Goal: Information Seeking & Learning: Understand process/instructions

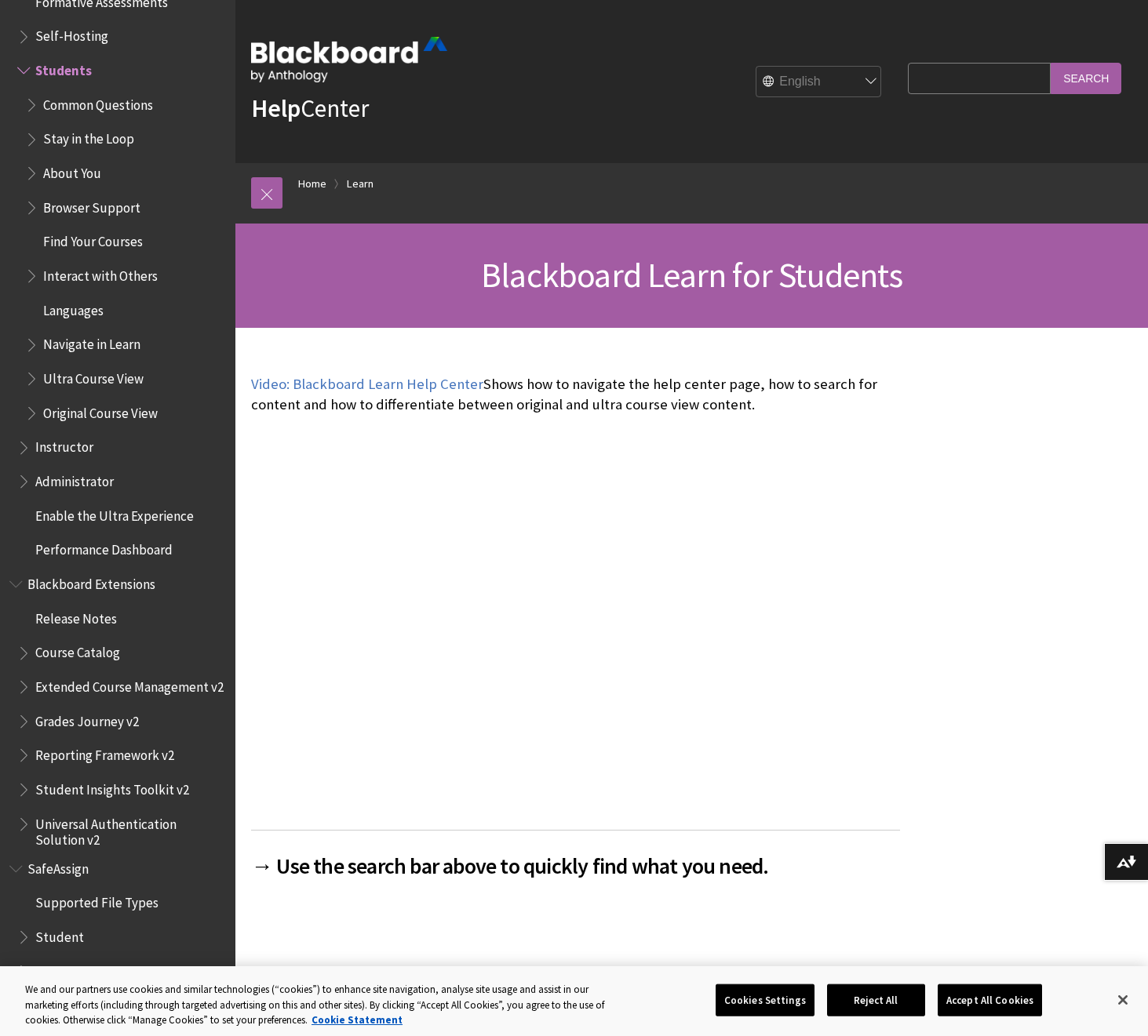
click at [295, 58] on img at bounding box center [349, 60] width 196 height 46
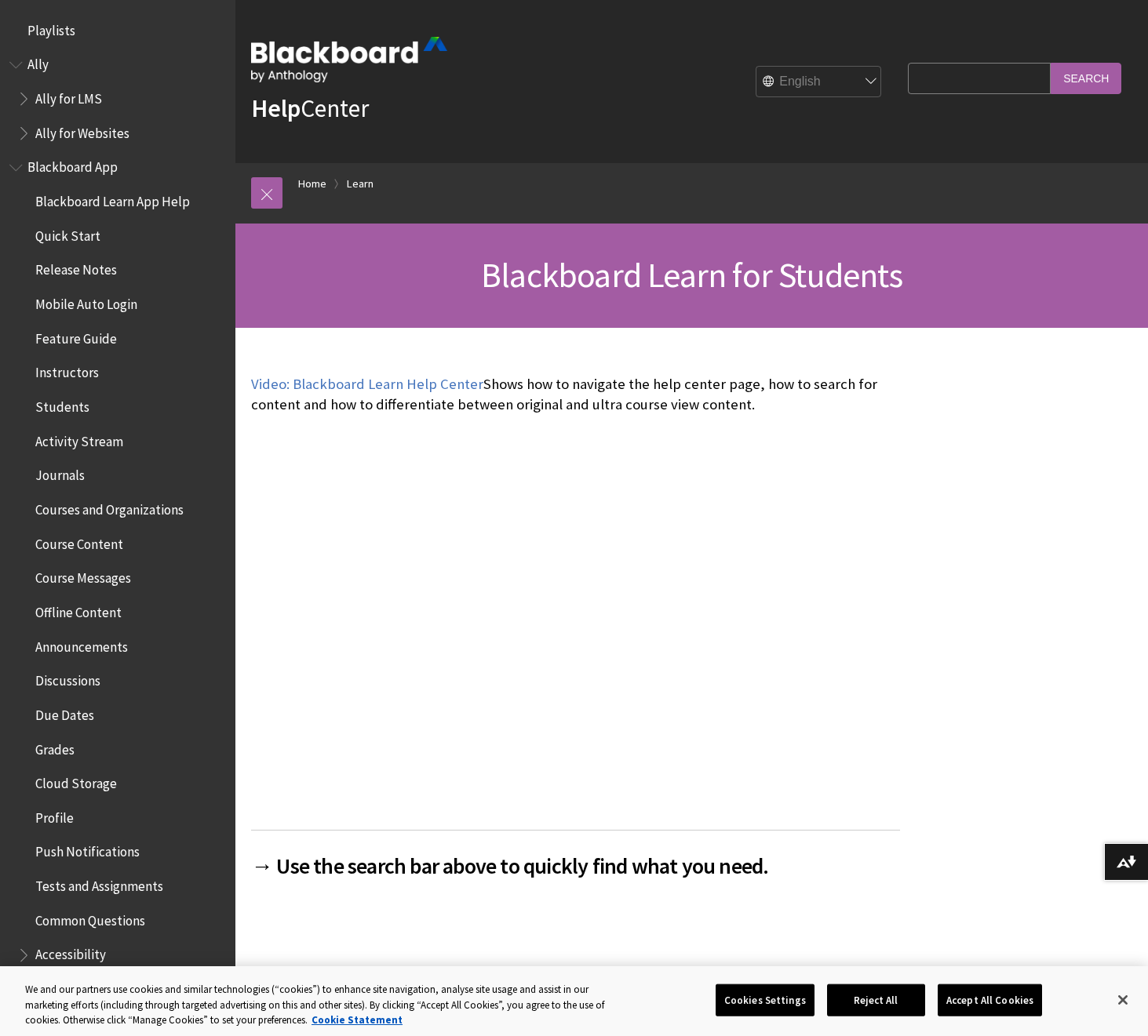
scroll to position [9, 0]
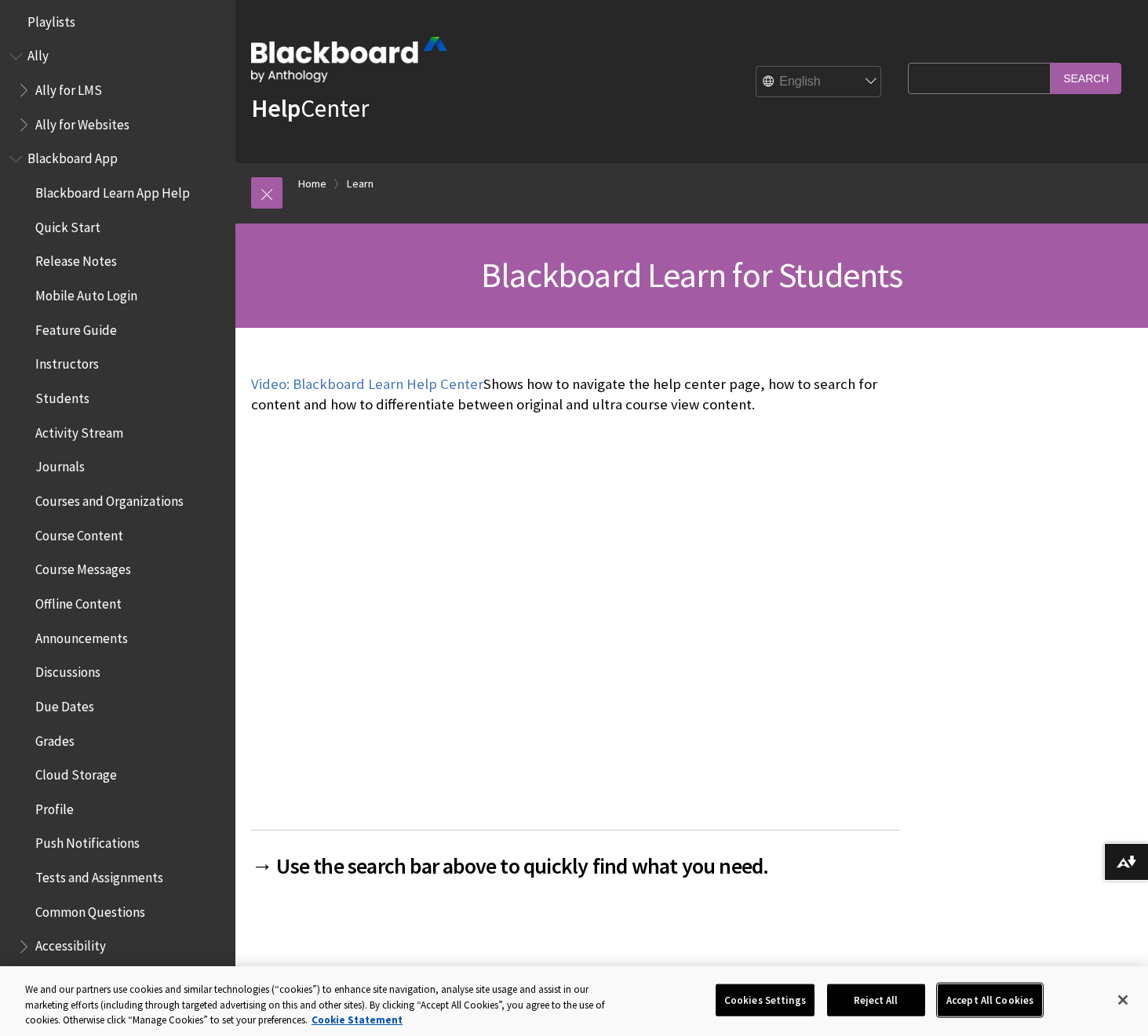
click at [983, 1003] on button "Accept All Cookies" at bounding box center [990, 1000] width 104 height 33
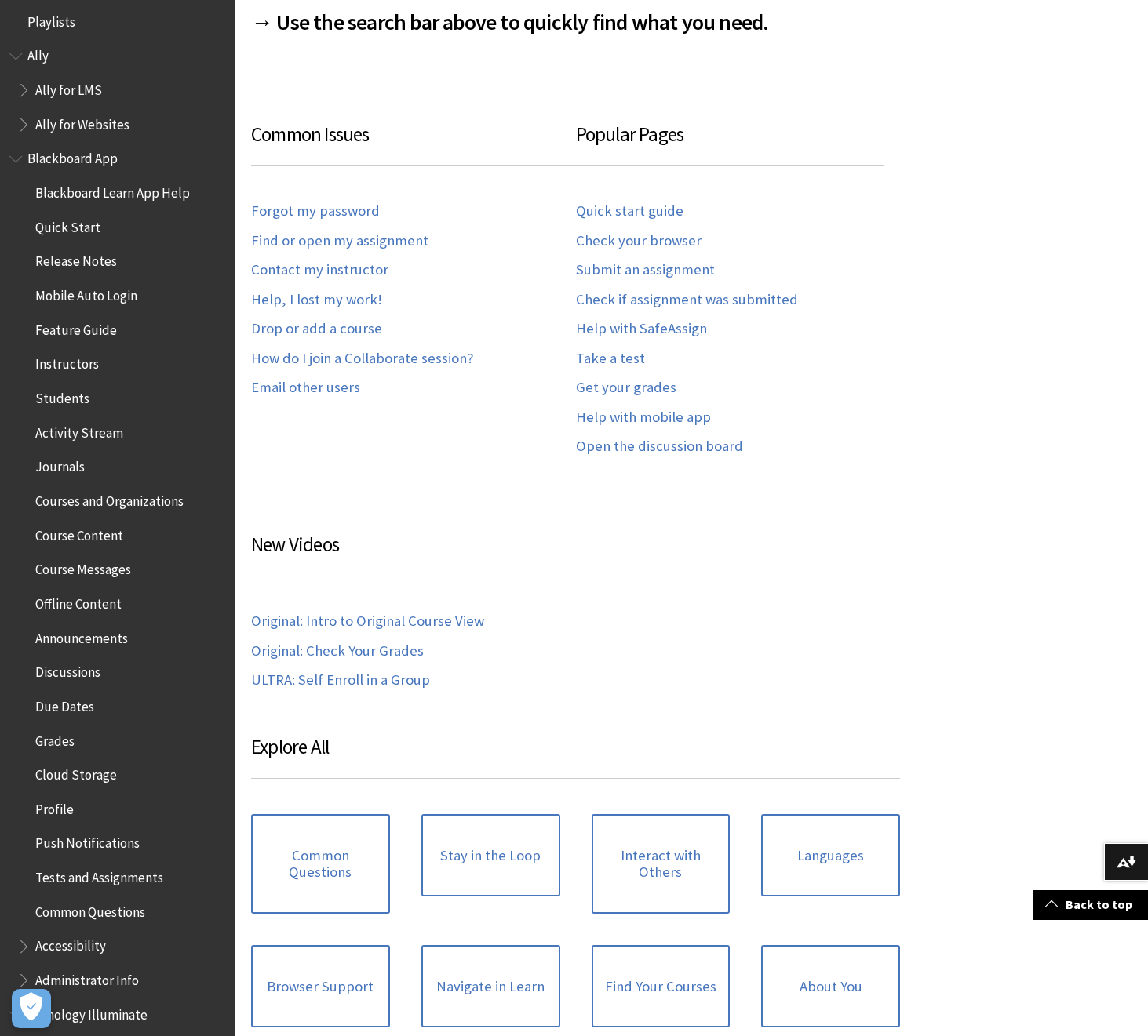
scroll to position [1693, 0]
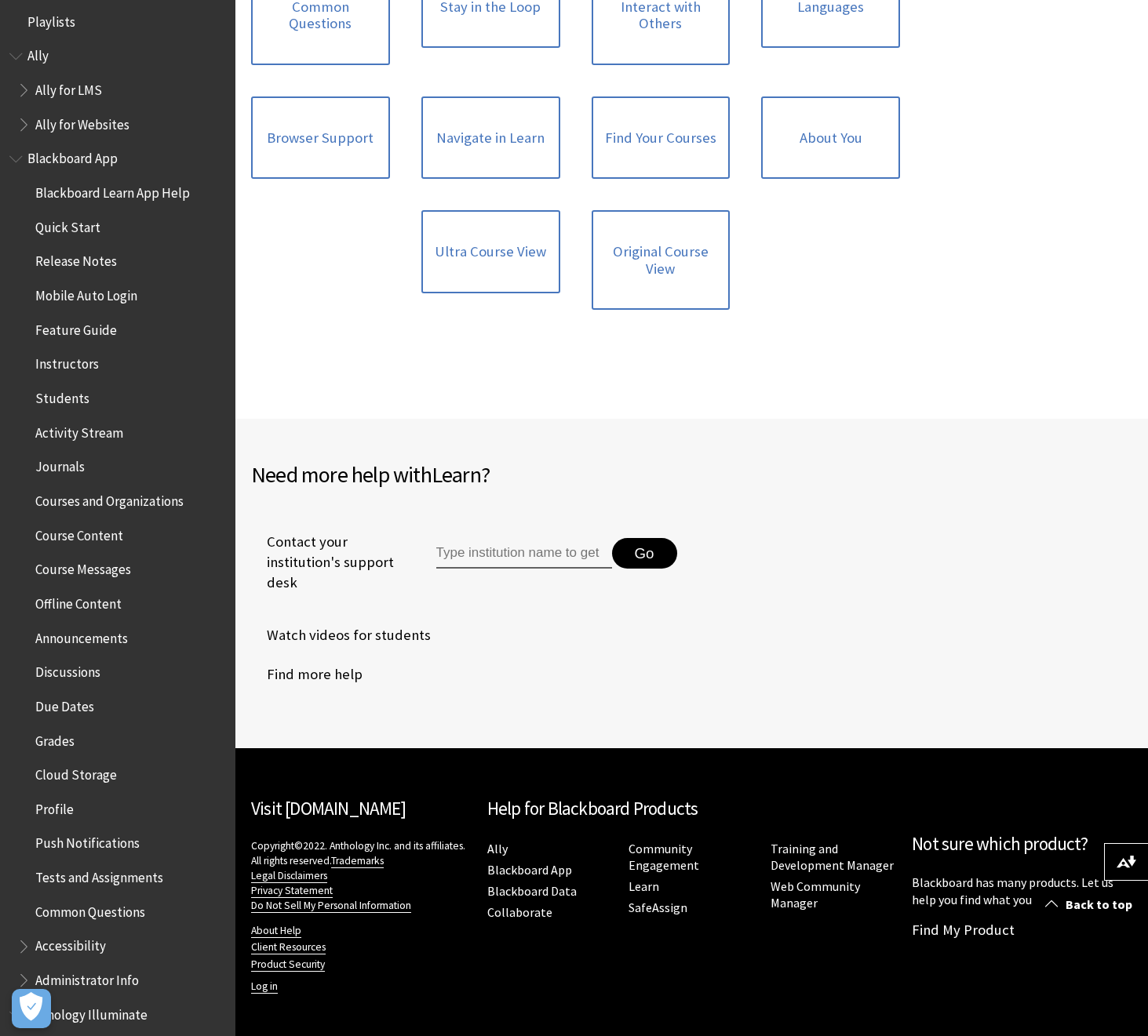
click at [314, 807] on link "Visit [DOMAIN_NAME]" at bounding box center [328, 808] width 154 height 23
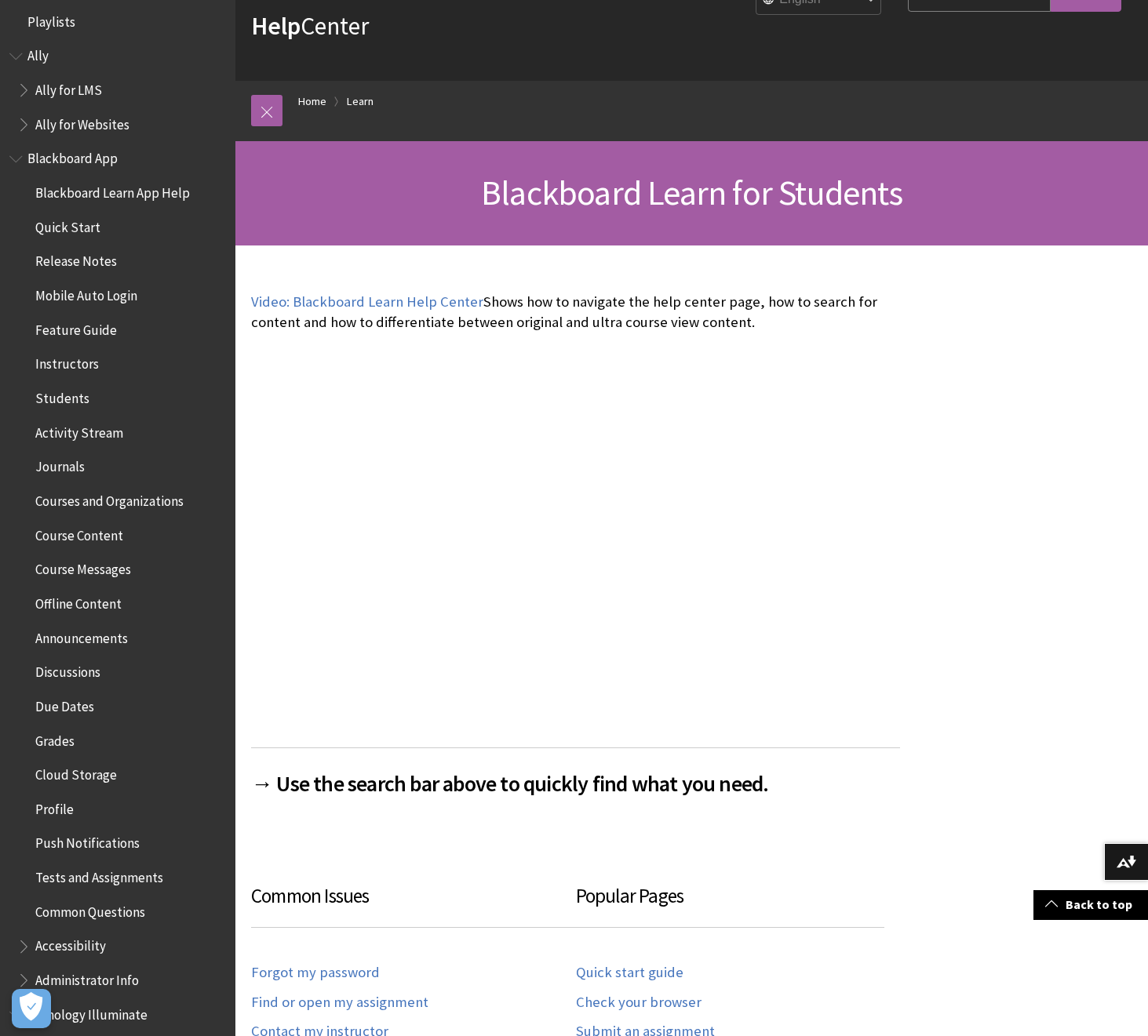
scroll to position [0, 0]
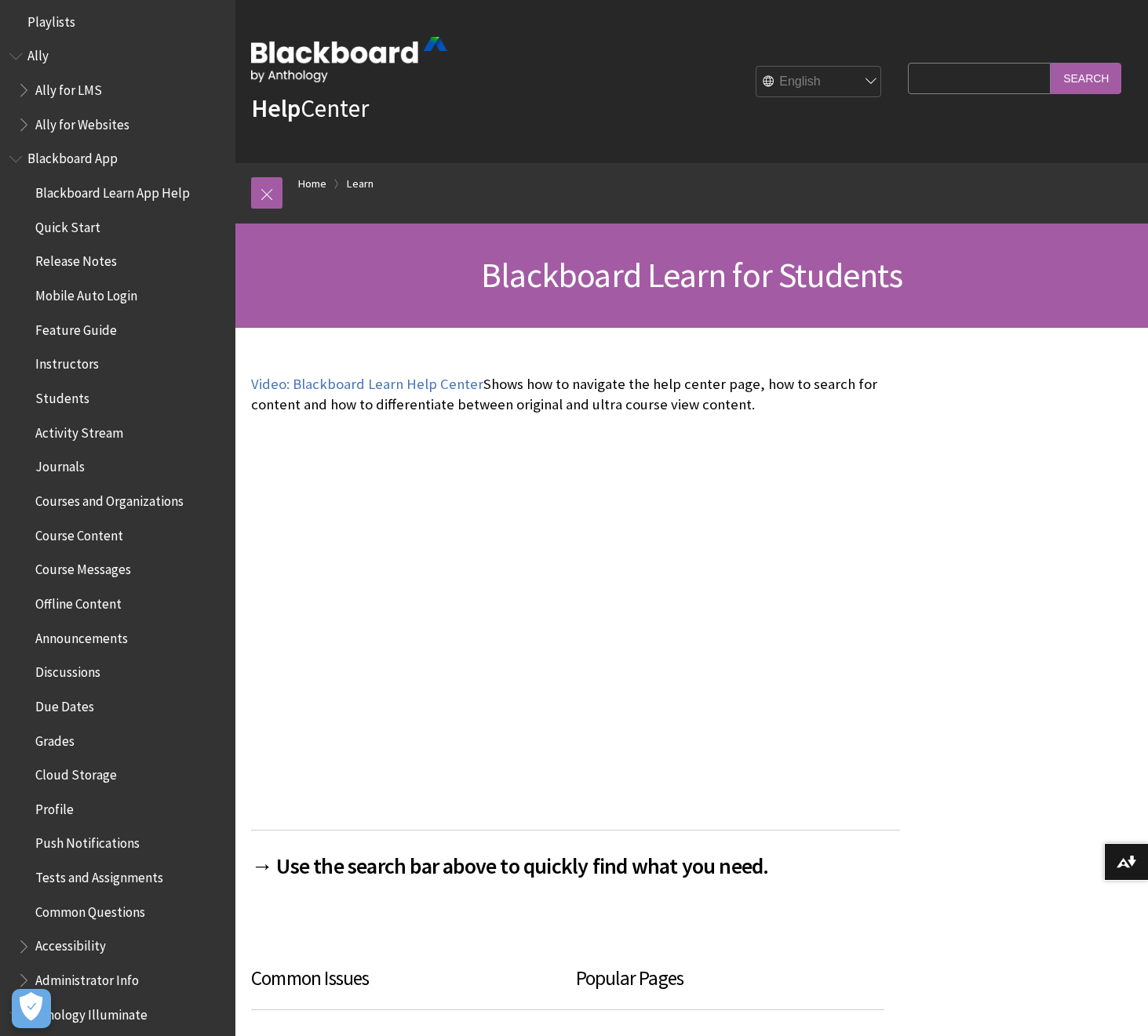
click at [974, 76] on input "Search Query" at bounding box center [979, 78] width 143 height 31
type input "login"
click at [1051, 62] on input "Search" at bounding box center [1085, 78] width 70 height 31
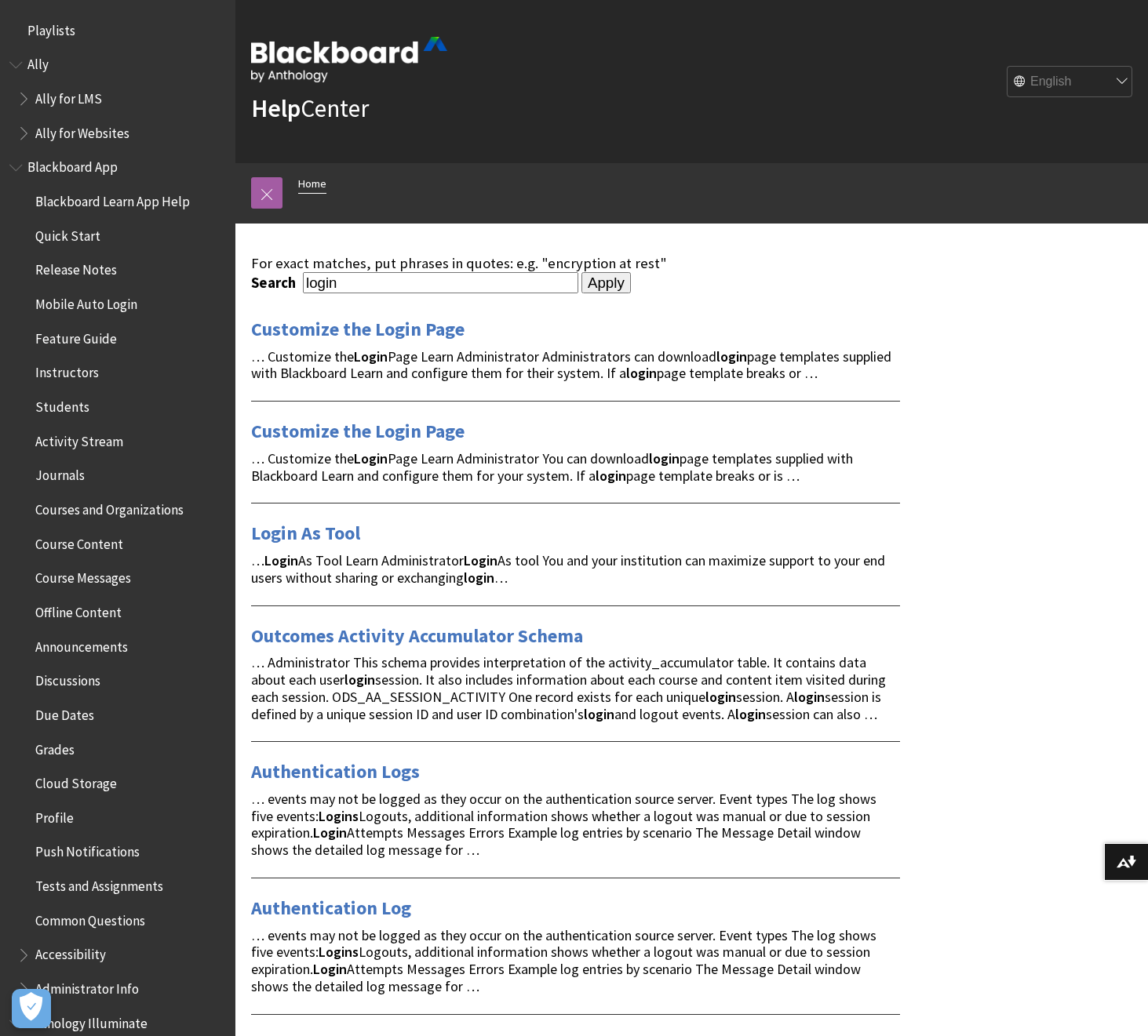
click at [308, 183] on link "Home" at bounding box center [313, 183] width 28 height 20
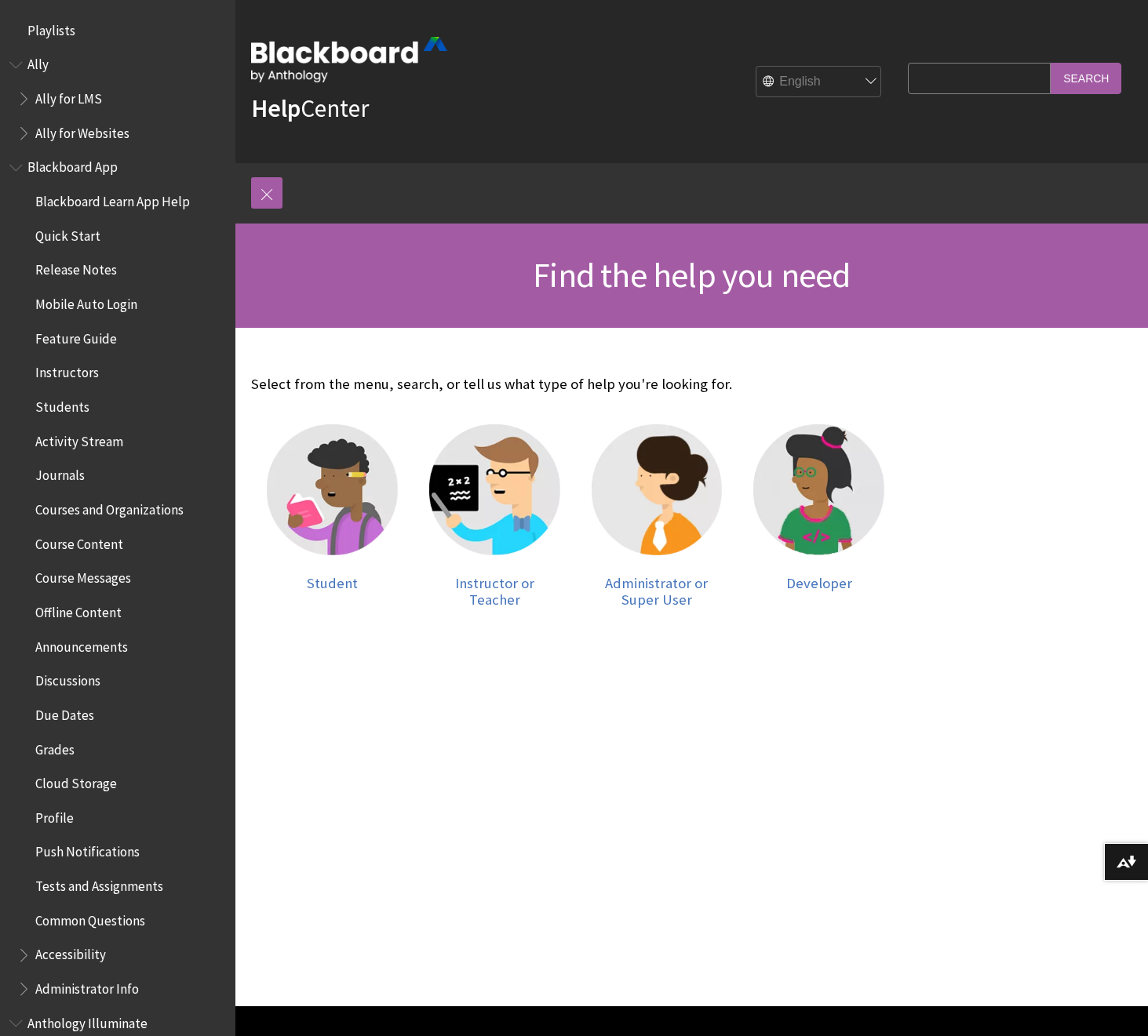
click at [815, 74] on select "English عربية Català Cymraeg Deutsch Español Suomi Français עברית Italiano 日本語 …" at bounding box center [819, 82] width 126 height 32
drag, startPoint x: 973, startPoint y: 78, endPoint x: 1097, endPoint y: 85, distance: 124.2
click at [973, 78] on input "Search Query" at bounding box center [979, 78] width 143 height 31
type input "register"
click at [1051, 62] on input "Search" at bounding box center [1085, 78] width 70 height 31
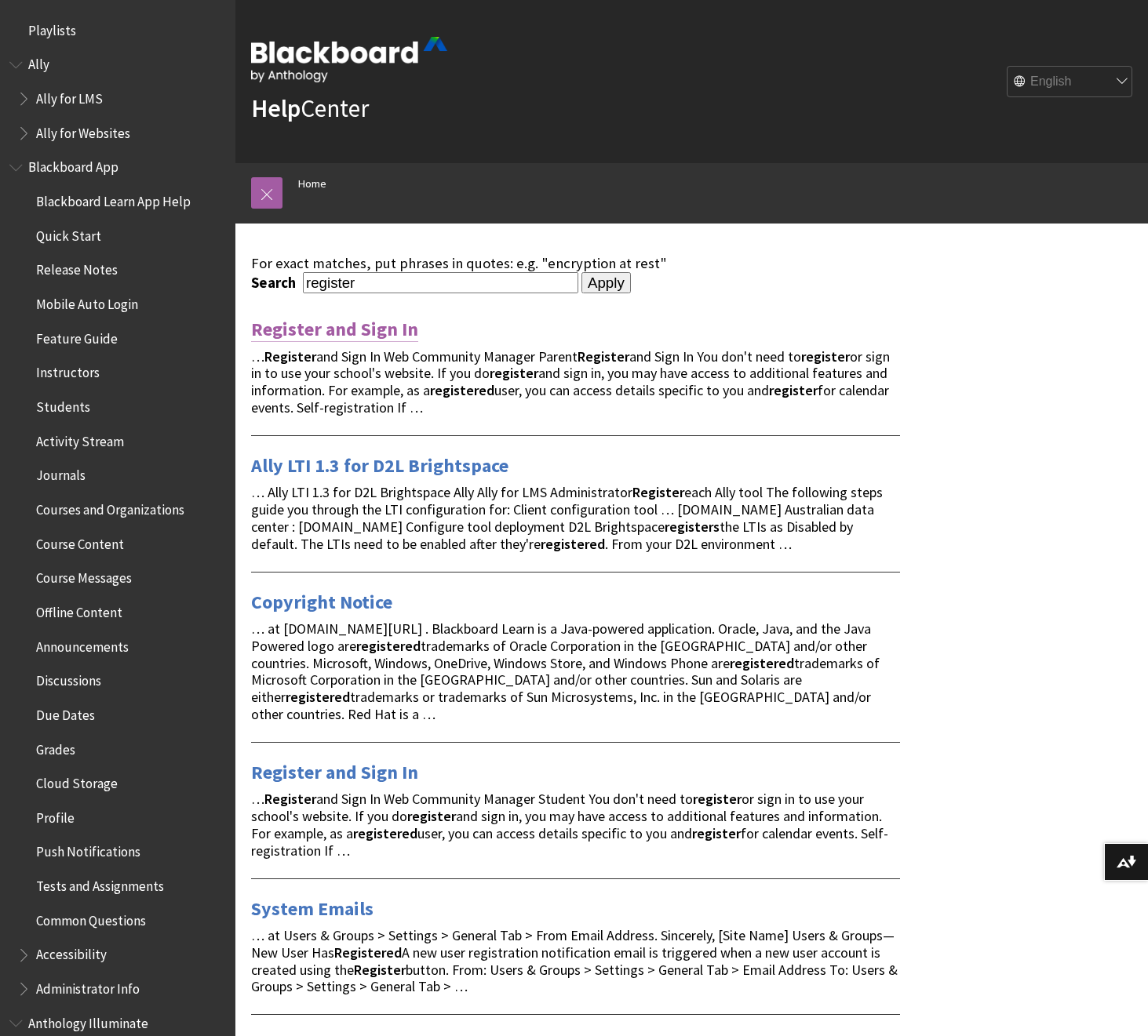
click at [365, 331] on link "Register and Sign In" at bounding box center [334, 330] width 167 height 25
click at [306, 375] on span "… Register and Sign In Web Community Manager Parent Register and Sign In You do…" at bounding box center [570, 381] width 639 height 69
click at [345, 760] on link "Register and Sign In" at bounding box center [334, 773] width 167 height 25
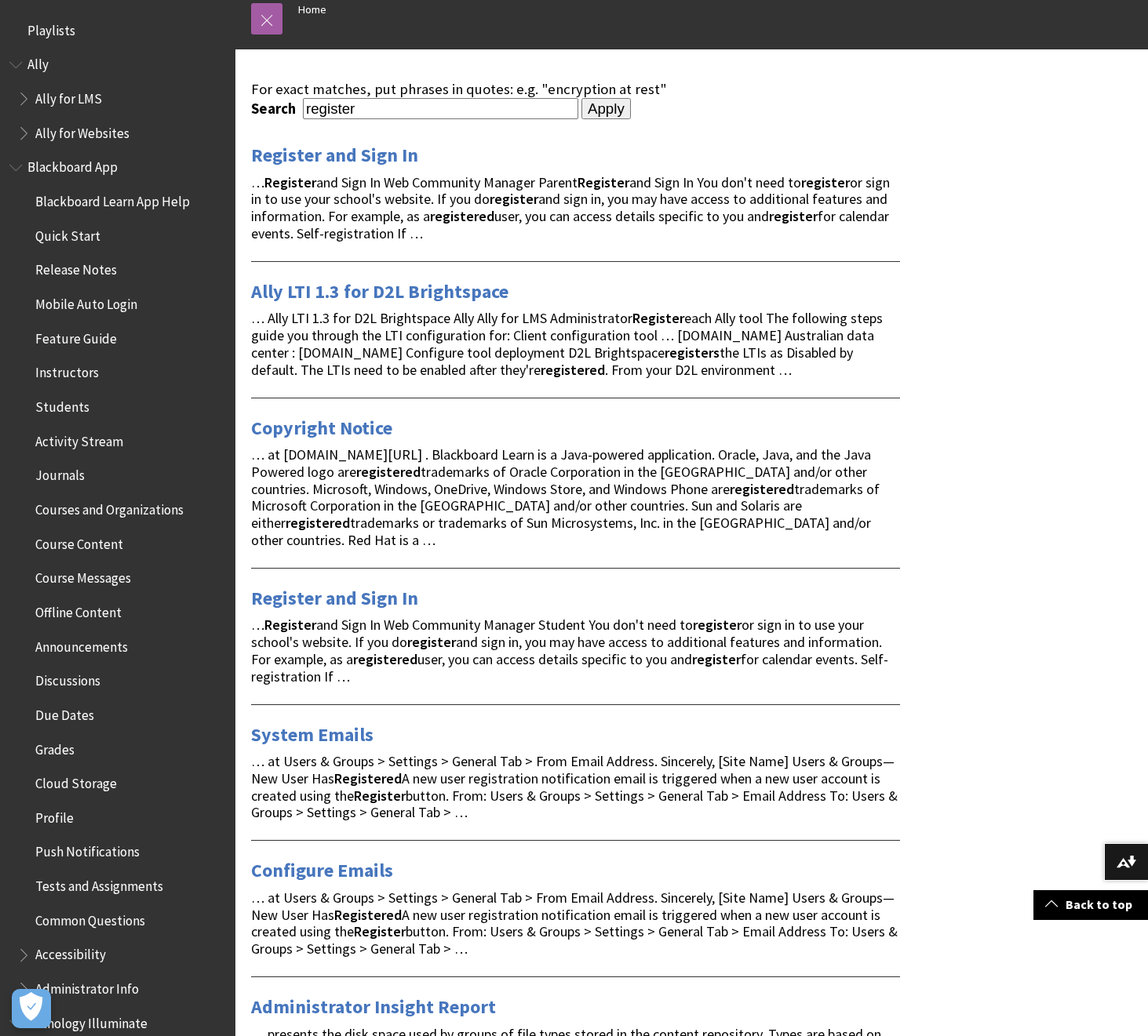
scroll to position [170, 0]
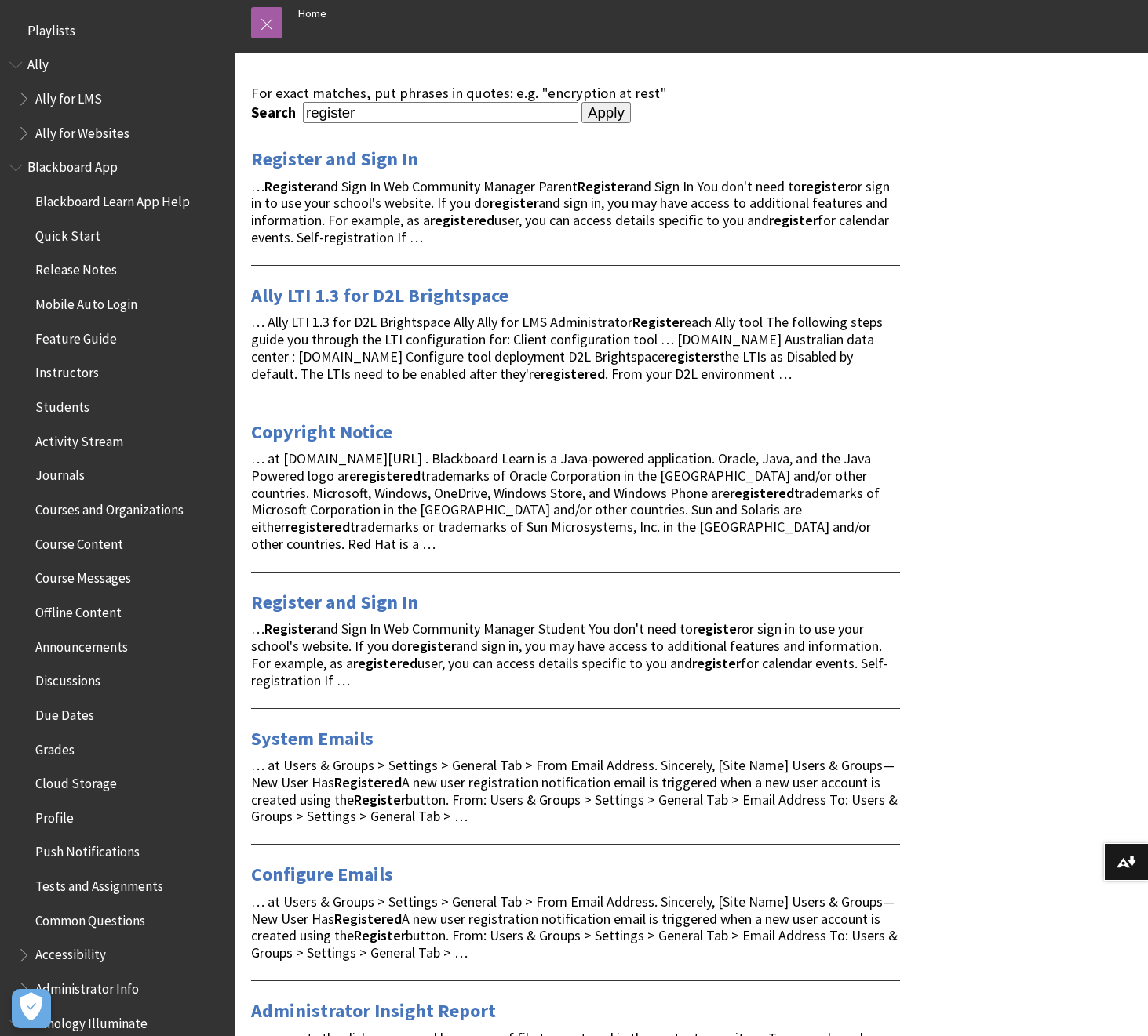
click at [59, 234] on span "Quick Start" at bounding box center [68, 233] width 65 height 21
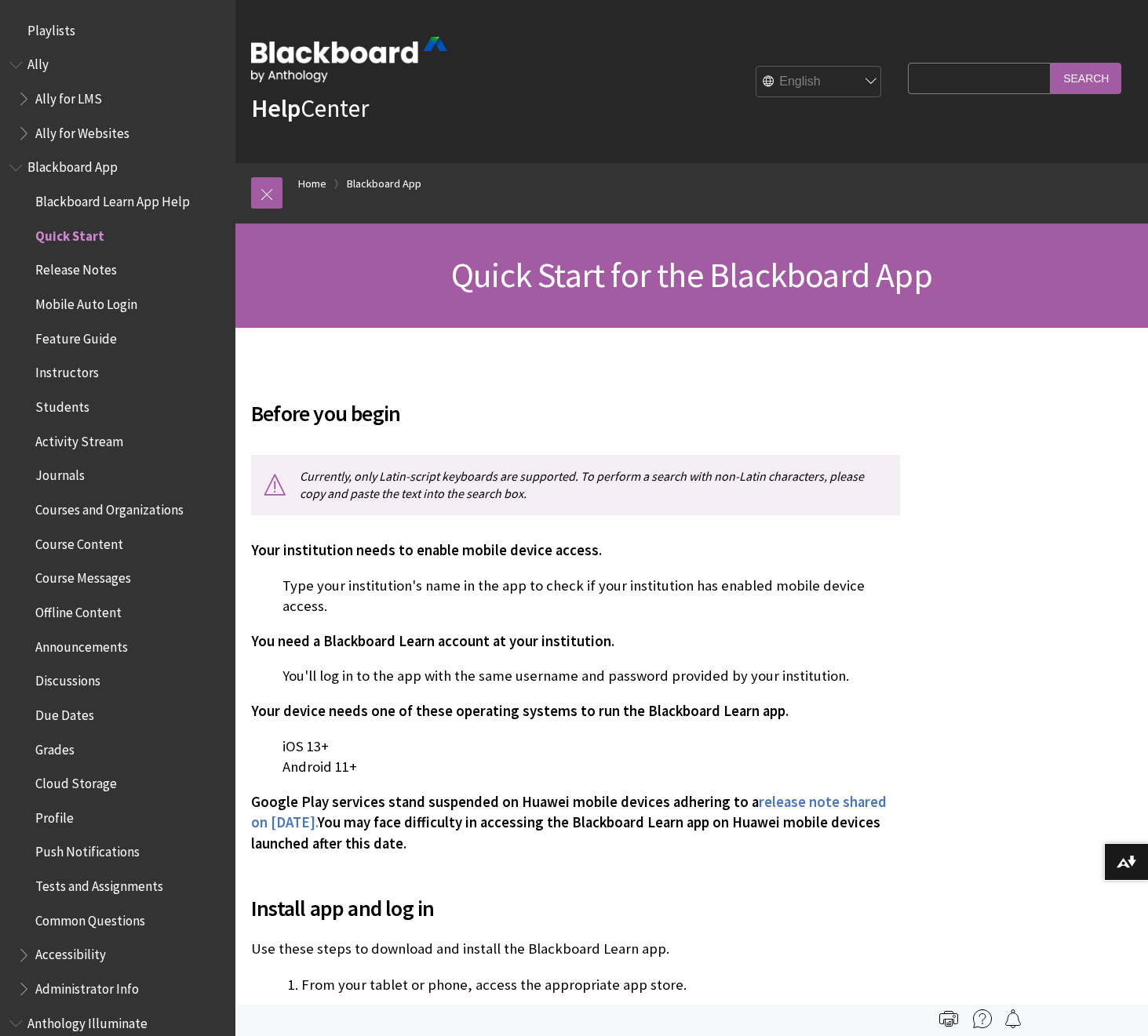
click at [17, 68] on span "Book outline for Anthology Ally Help" at bounding box center [17, 61] width 17 height 20
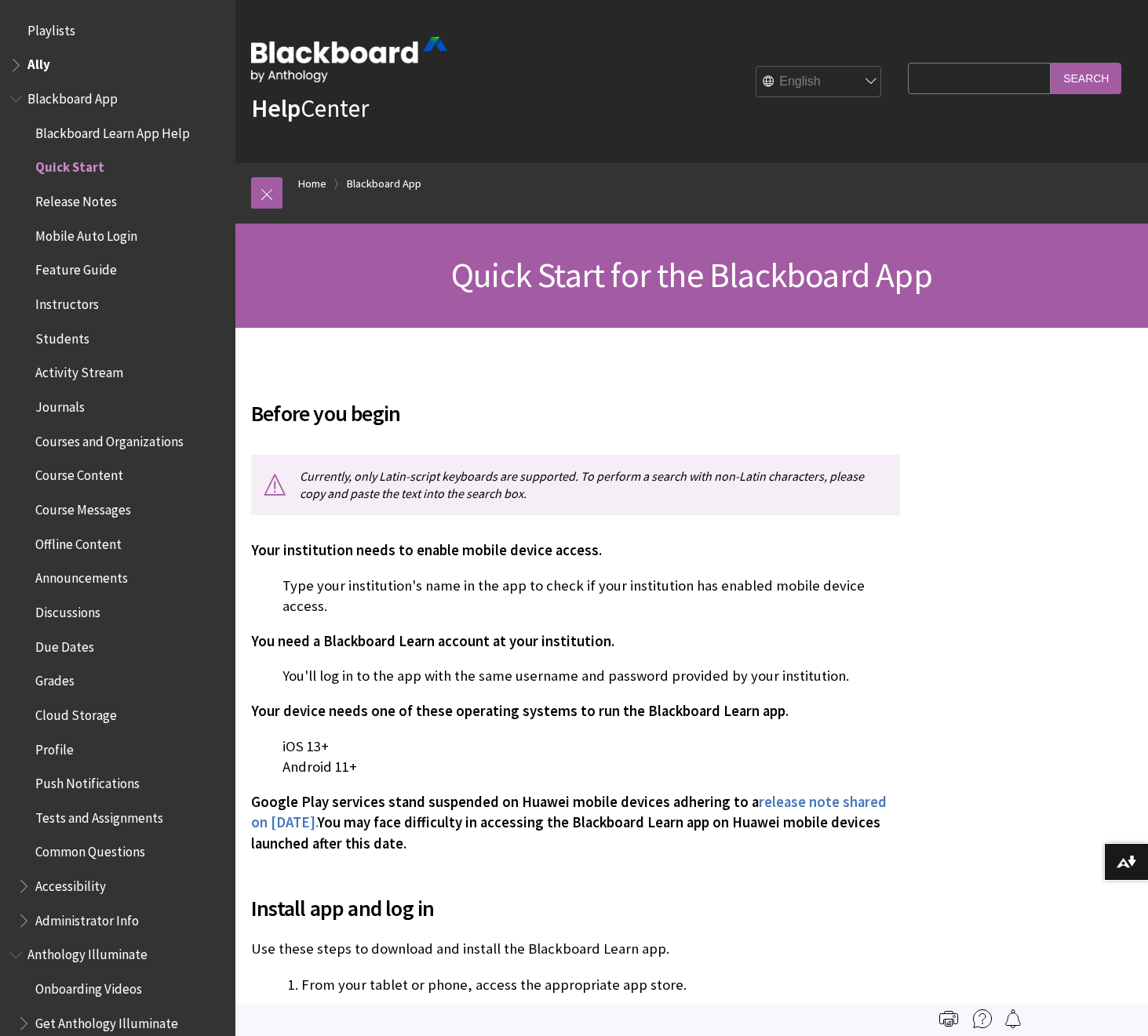
click at [14, 87] on span "Book outline for Blackboard App Help" at bounding box center [17, 95] width 17 height 20
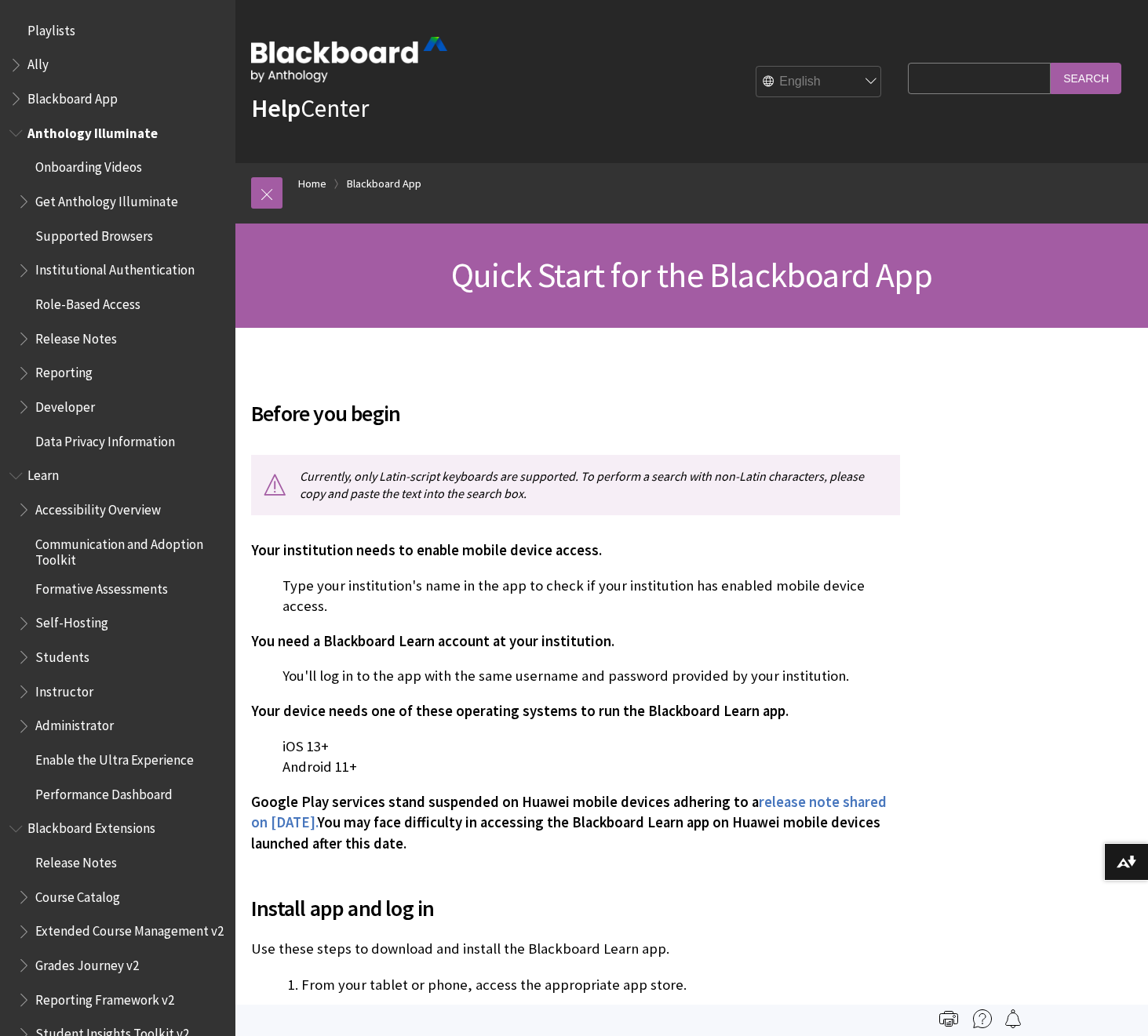
click at [13, 129] on span "Book outline for Anthology Illuminate" at bounding box center [17, 130] width 17 height 20
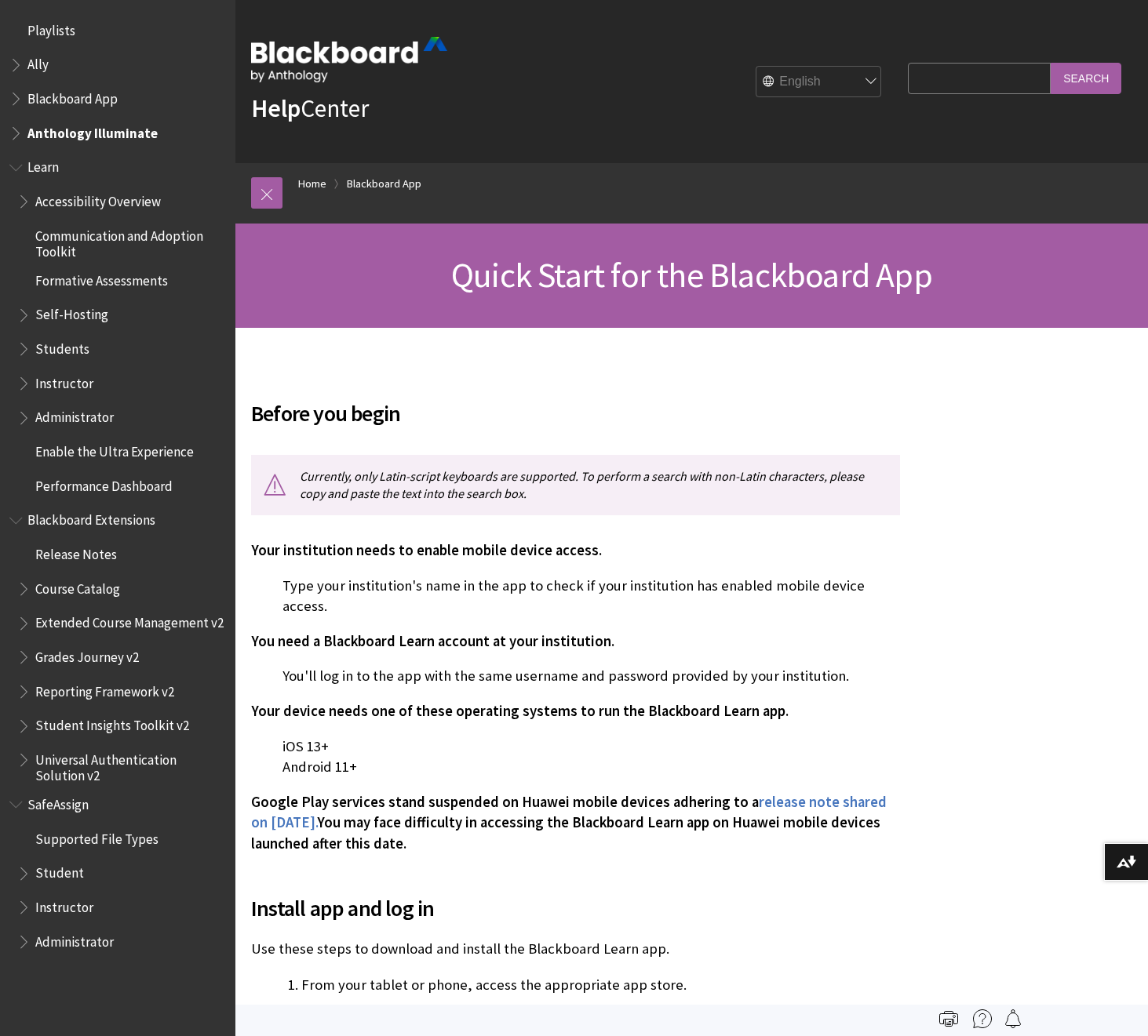
click at [13, 168] on span "Book outline for Blackboard Learn Help" at bounding box center [17, 164] width 17 height 20
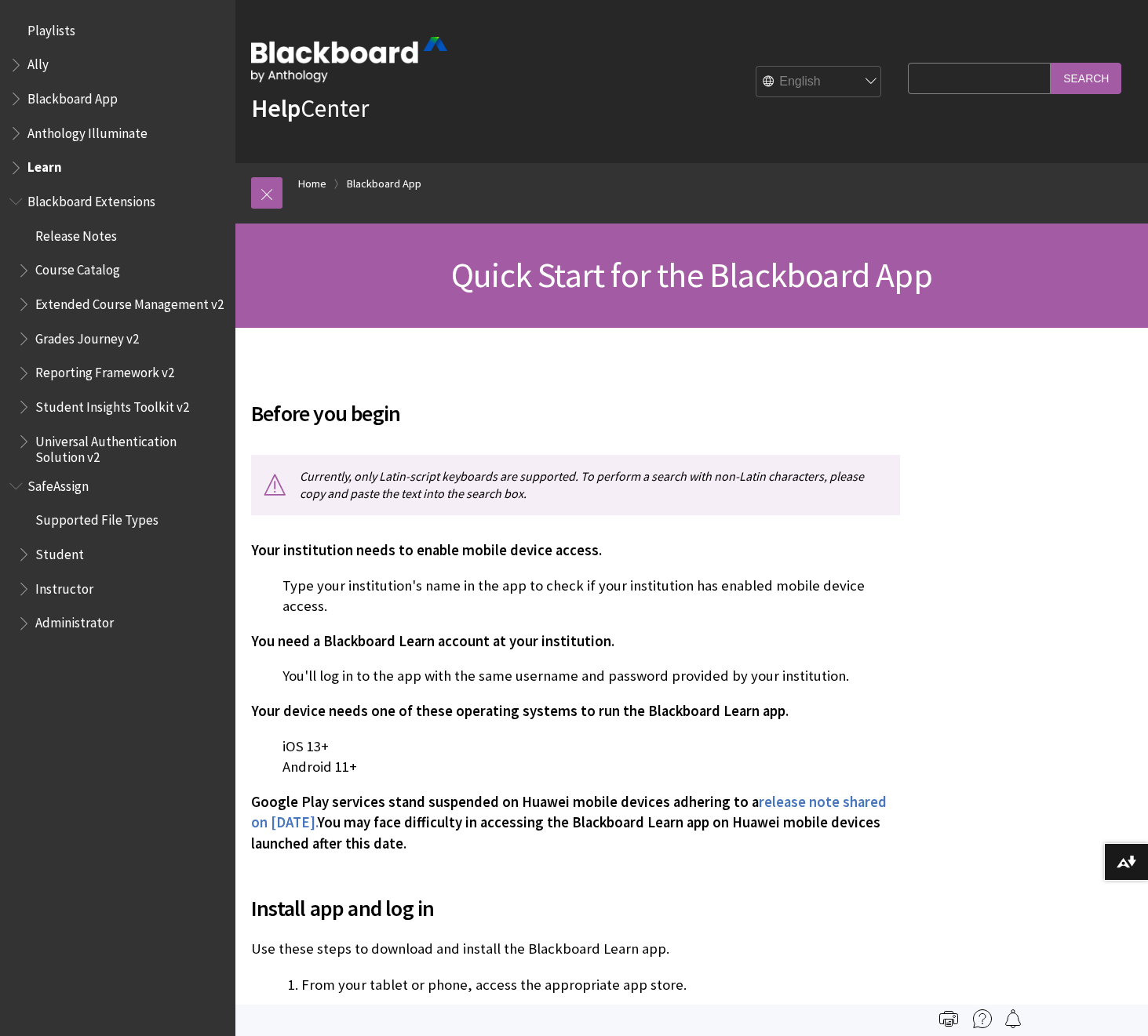
click at [17, 199] on span "Book outline for Blackboard Extensions" at bounding box center [17, 198] width 17 height 20
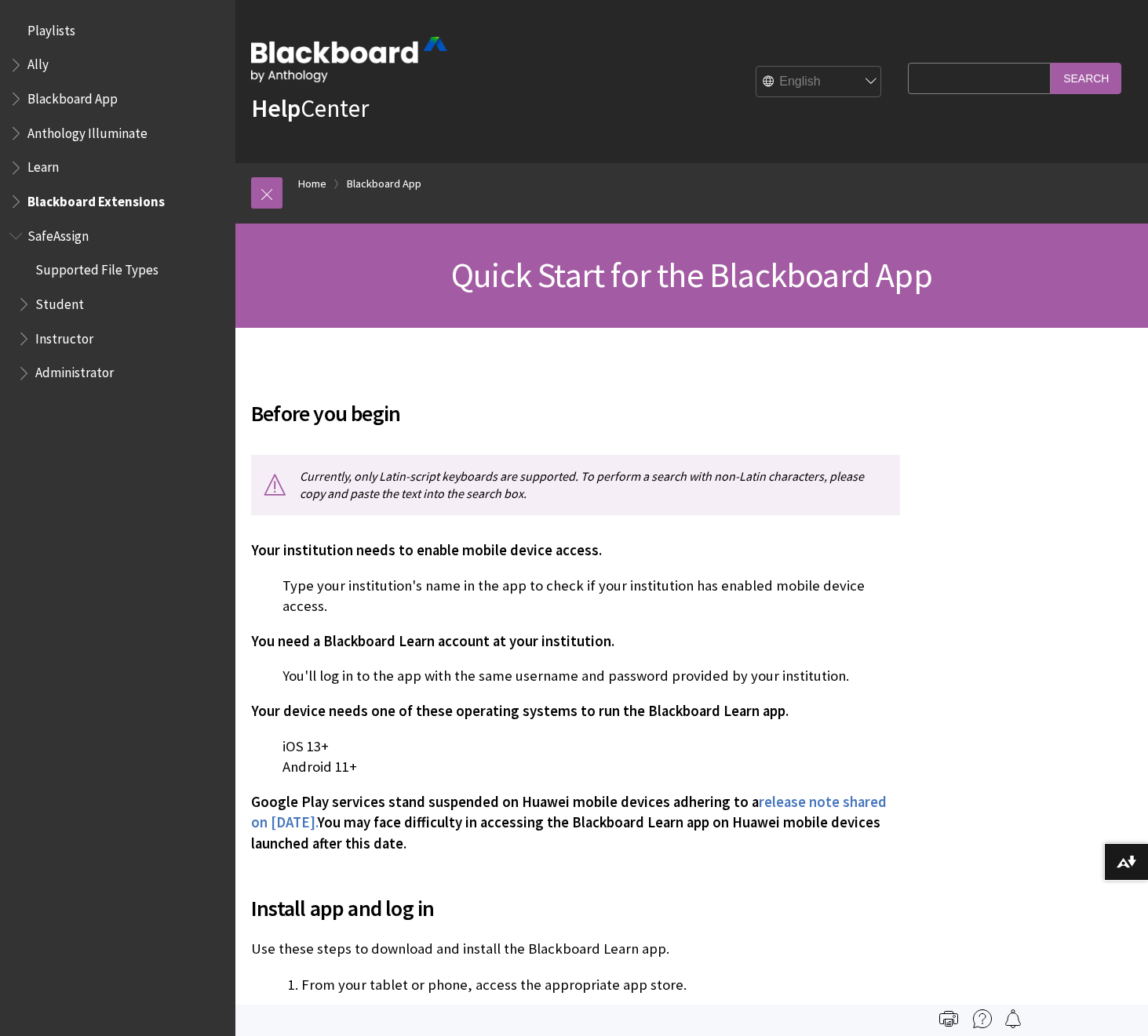
click at [19, 236] on span "Book outline for Blackboard SafeAssign" at bounding box center [17, 233] width 17 height 20
click at [23, 305] on span "Book outline for Blackboard SafeAssign" at bounding box center [25, 301] width 17 height 20
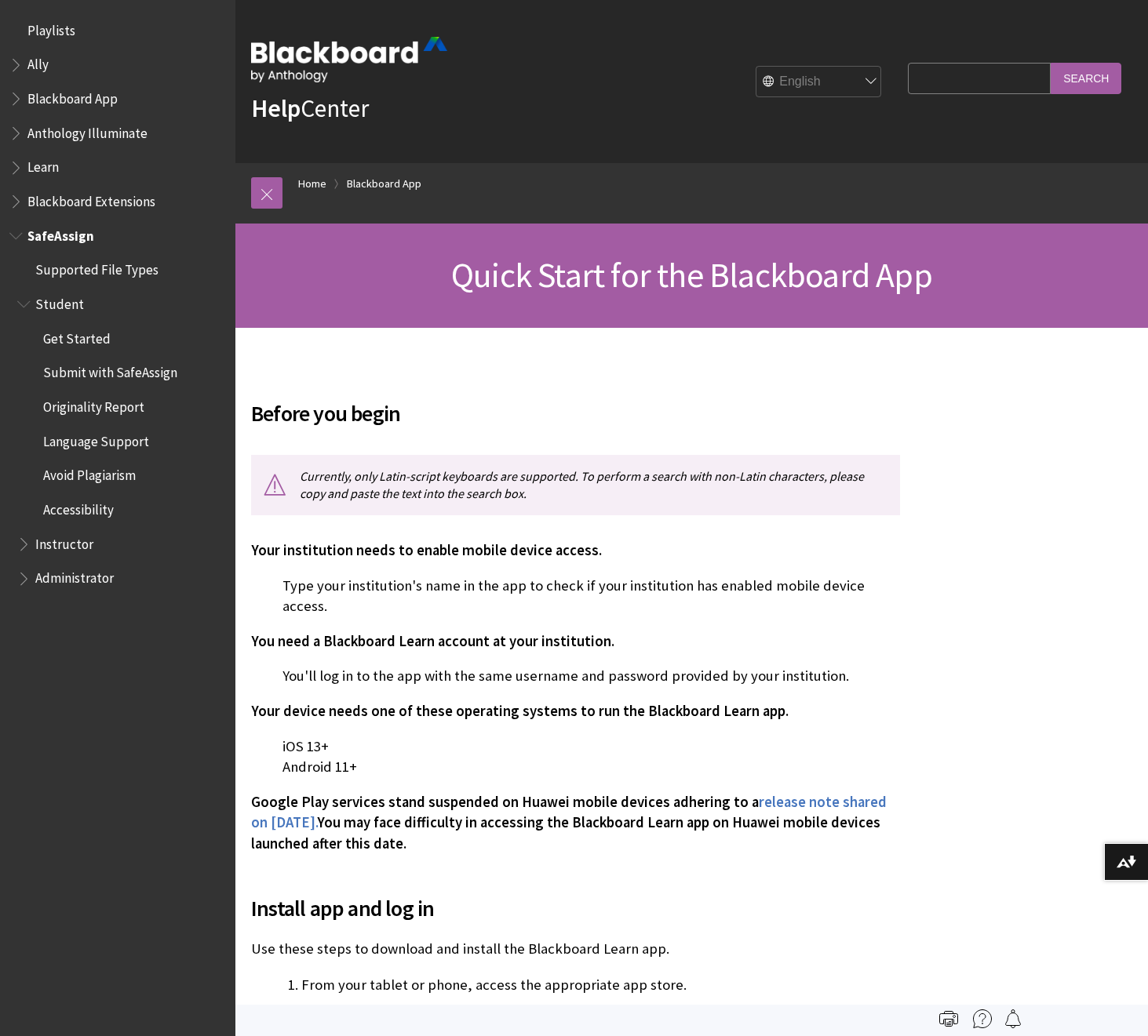
click at [72, 340] on span "Get Started" at bounding box center [77, 336] width 67 height 21
